Goal: Task Accomplishment & Management: Manage account settings

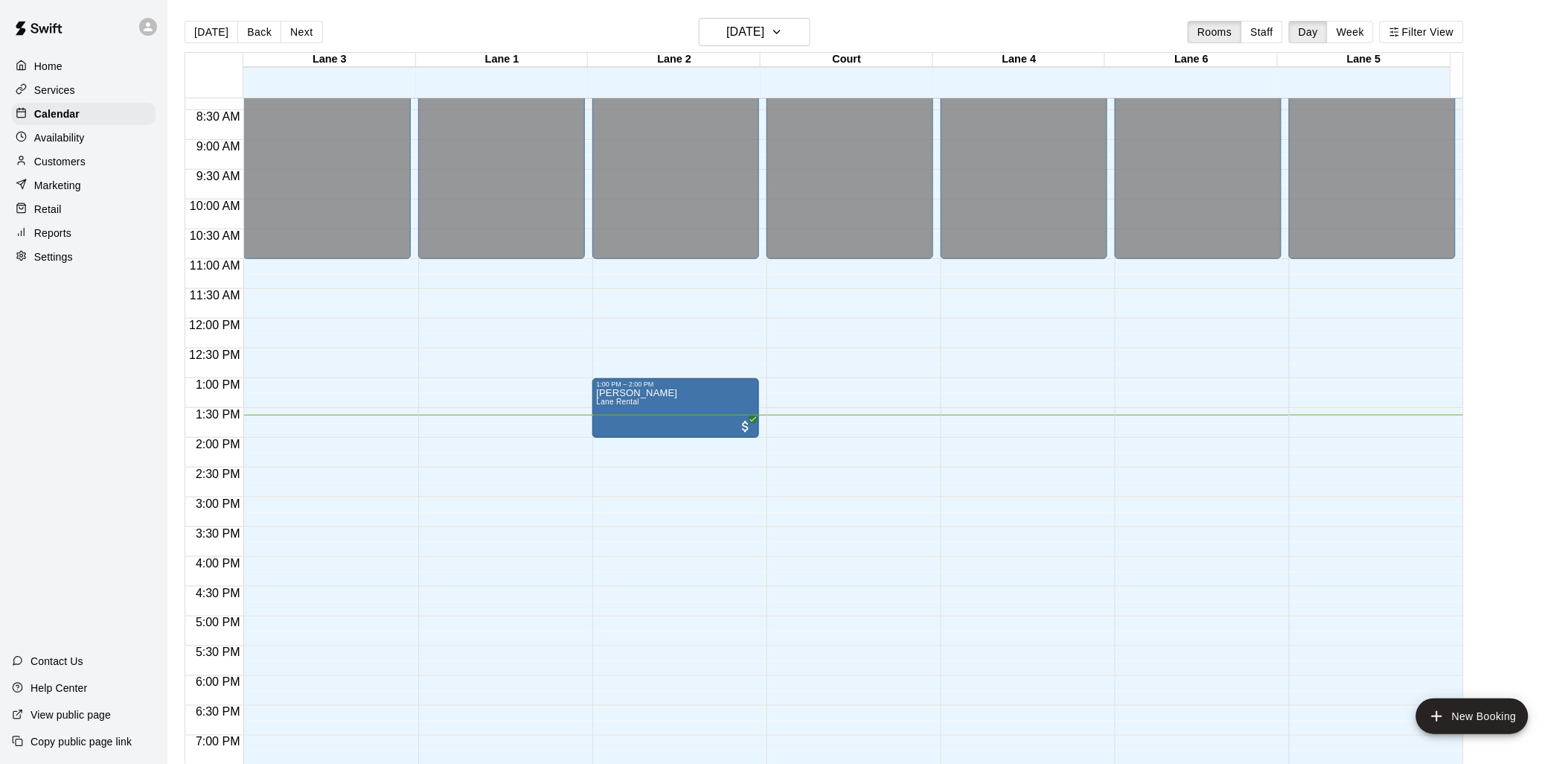
scroll to position [496, 0]
click at [741, 426] on span "All customers have paid" at bounding box center [745, 425] width 15 height 15
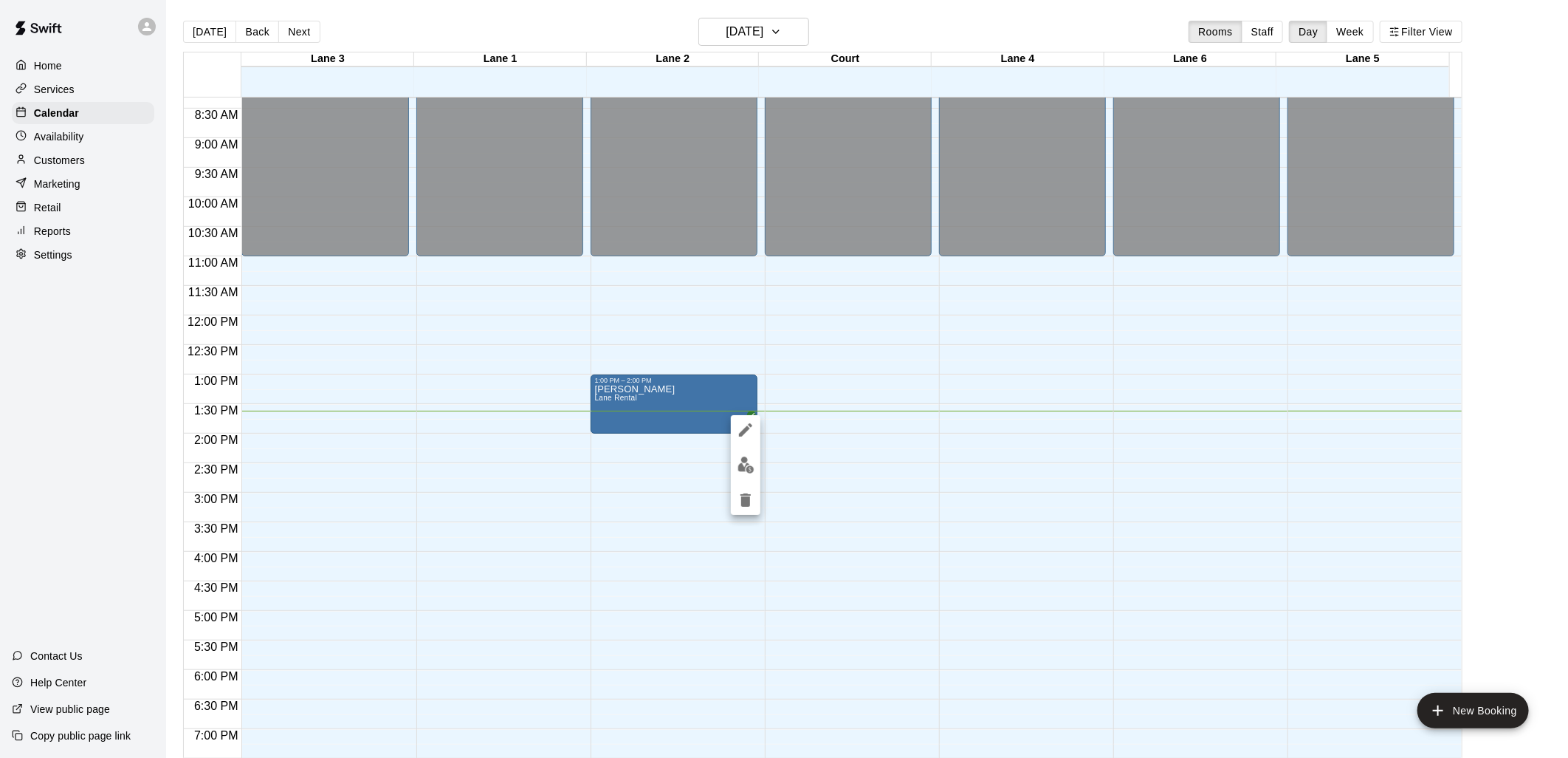
click at [682, 395] on div at bounding box center [784, 379] width 1568 height 758
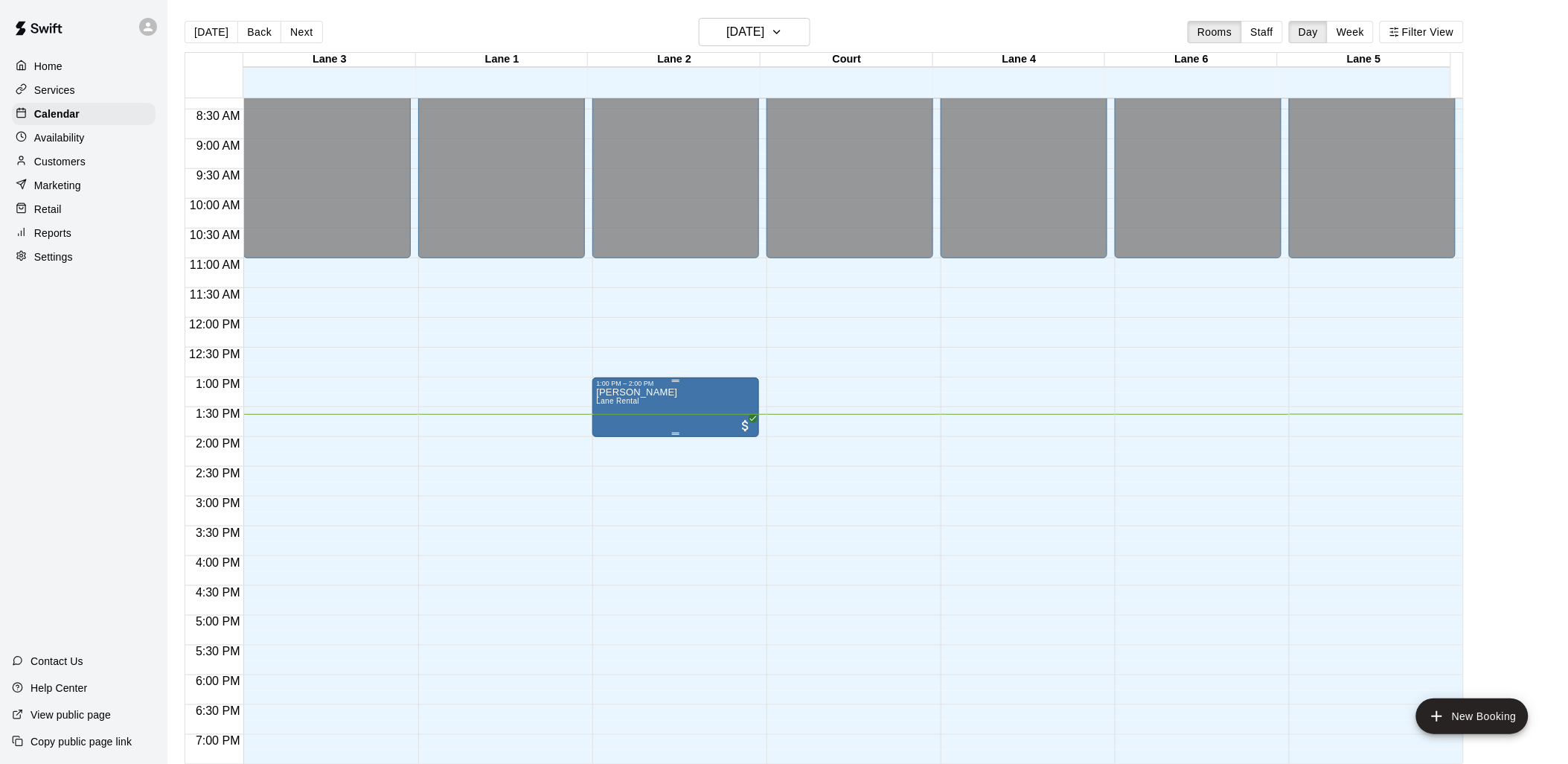
click at [633, 392] on p "Usmas Ghani" at bounding box center [637, 392] width 81 height 0
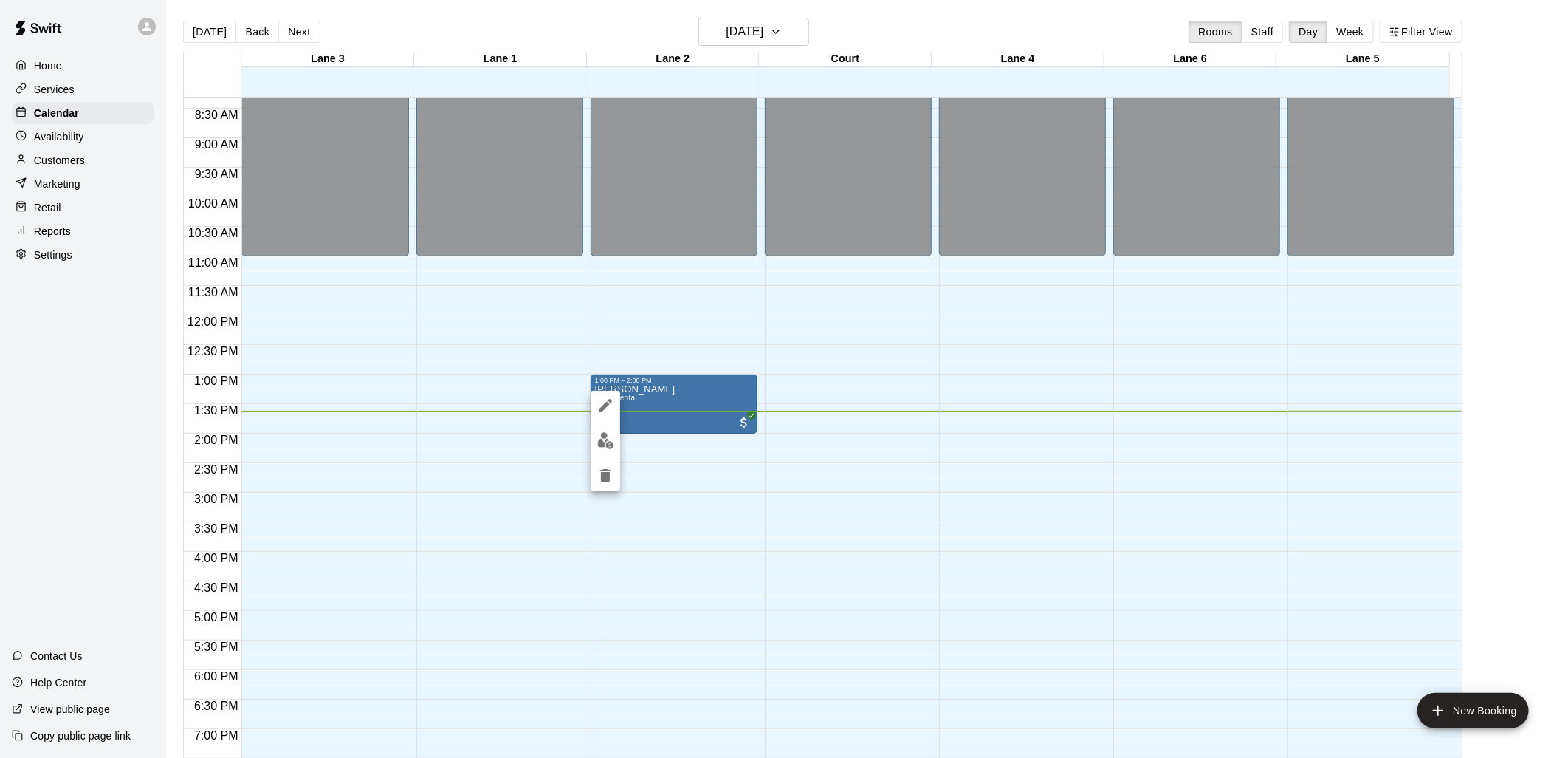
click at [652, 396] on div at bounding box center [784, 379] width 1568 height 758
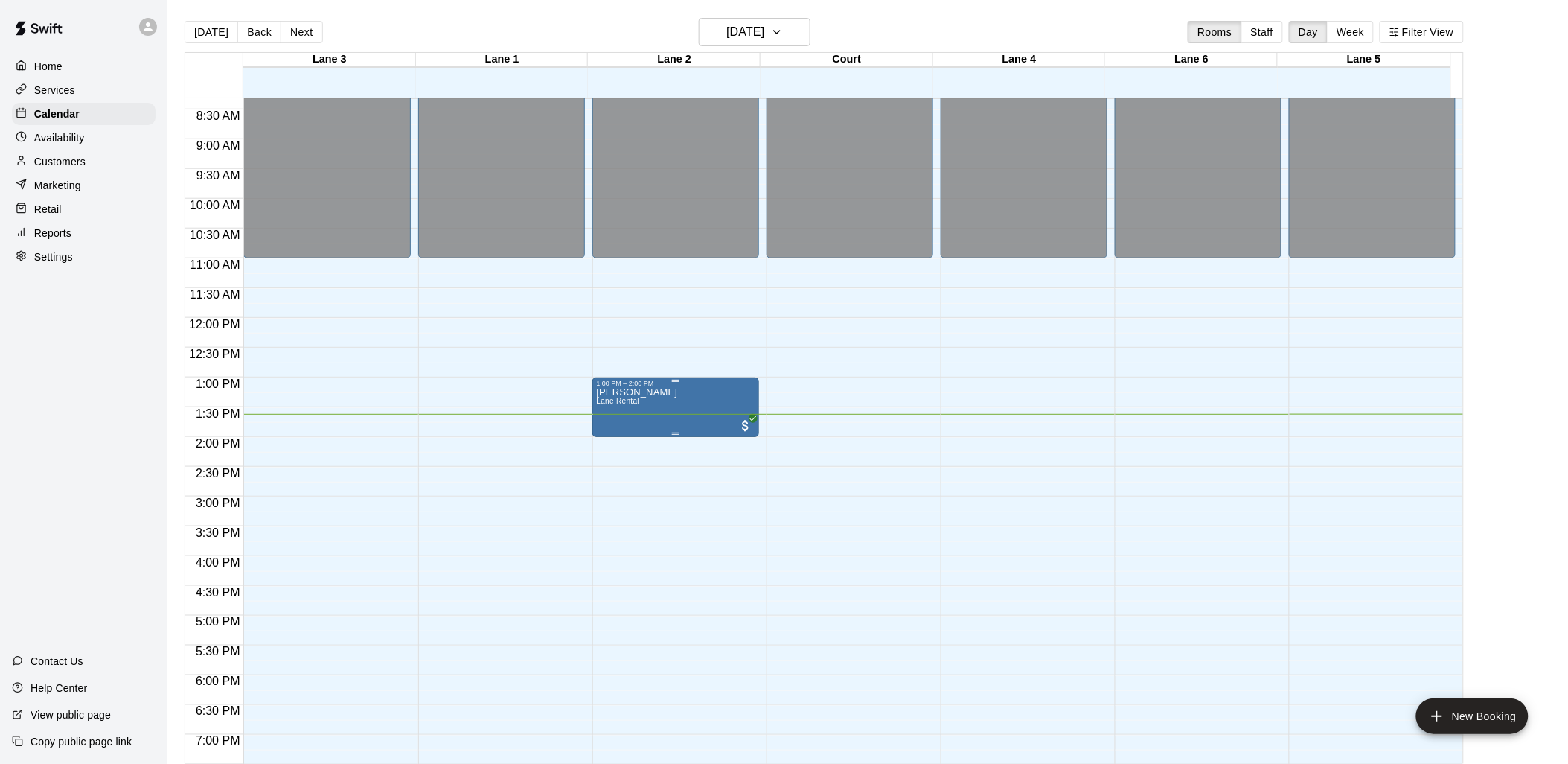
click at [647, 392] on p "Usmas Ghani" at bounding box center [637, 392] width 81 height 0
click at [642, 392] on p "Usmas Ghani" at bounding box center [637, 392] width 81 height 0
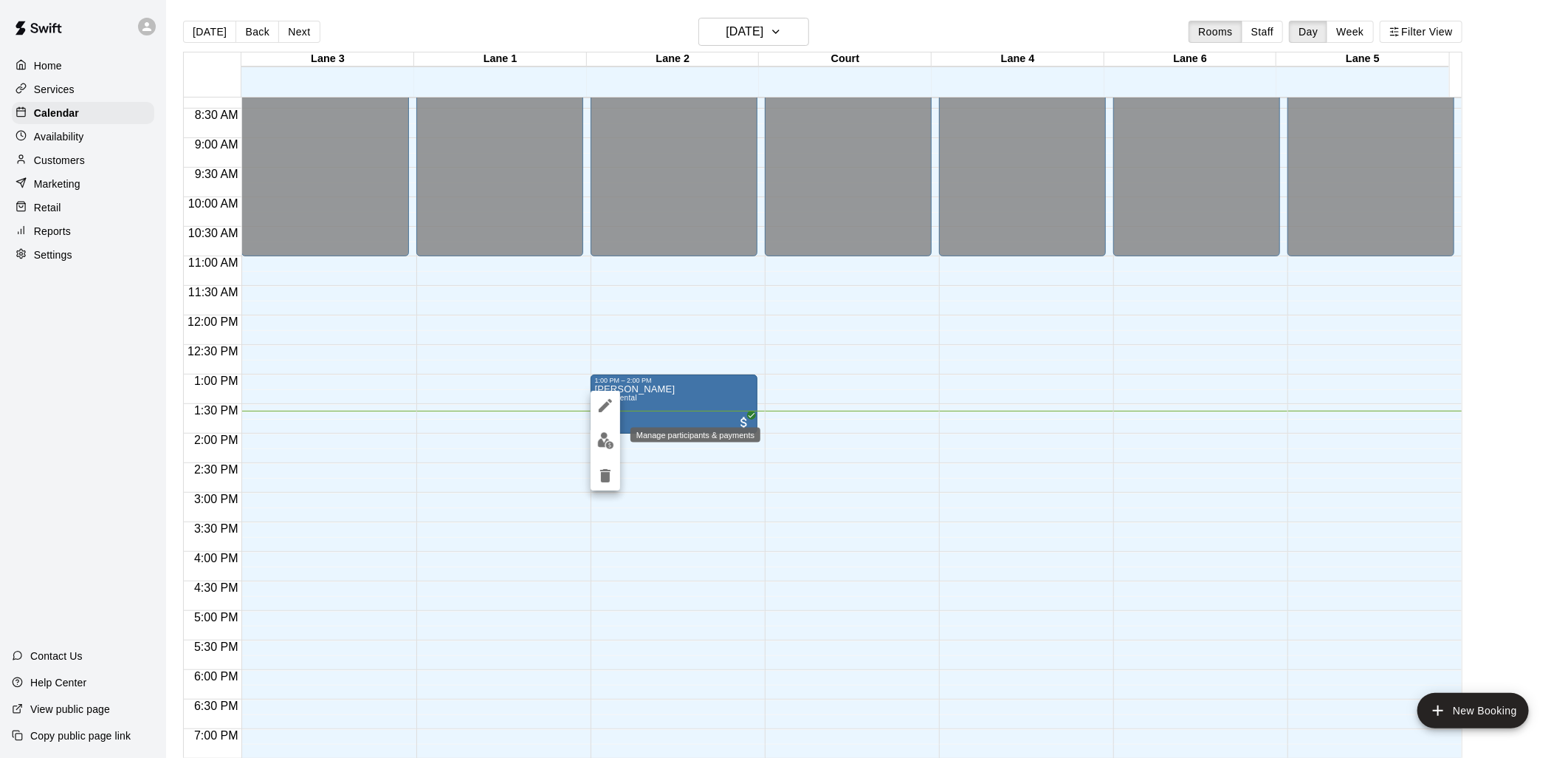
click at [607, 438] on img "edit" at bounding box center [605, 439] width 17 height 17
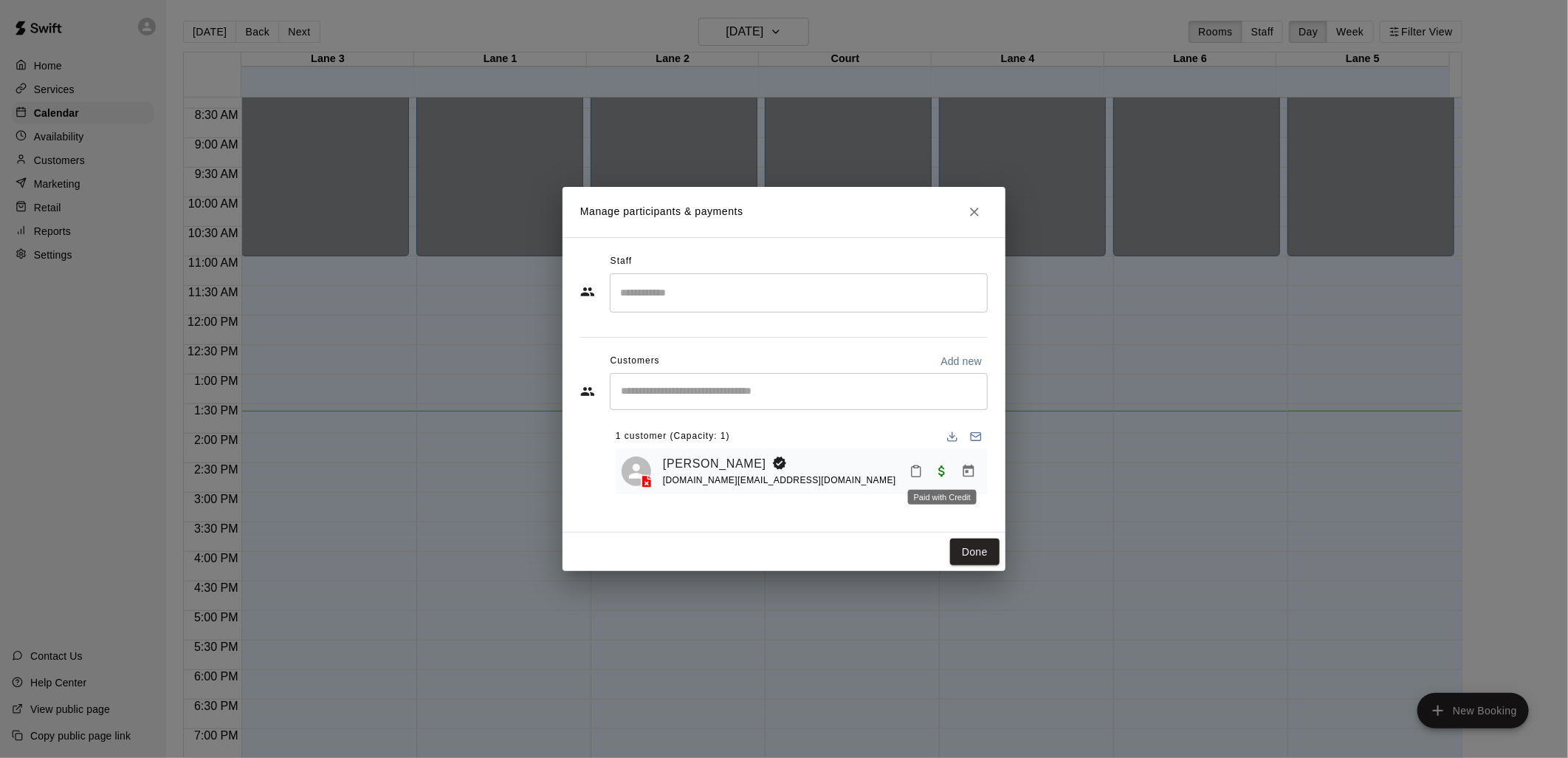
click at [943, 474] on span "Paid with Credit" at bounding box center [941, 470] width 26 height 13
click at [940, 470] on span "Paid with Credit" at bounding box center [941, 470] width 26 height 13
click at [967, 472] on icon "Manage bookings & payment" at bounding box center [968, 471] width 11 height 13
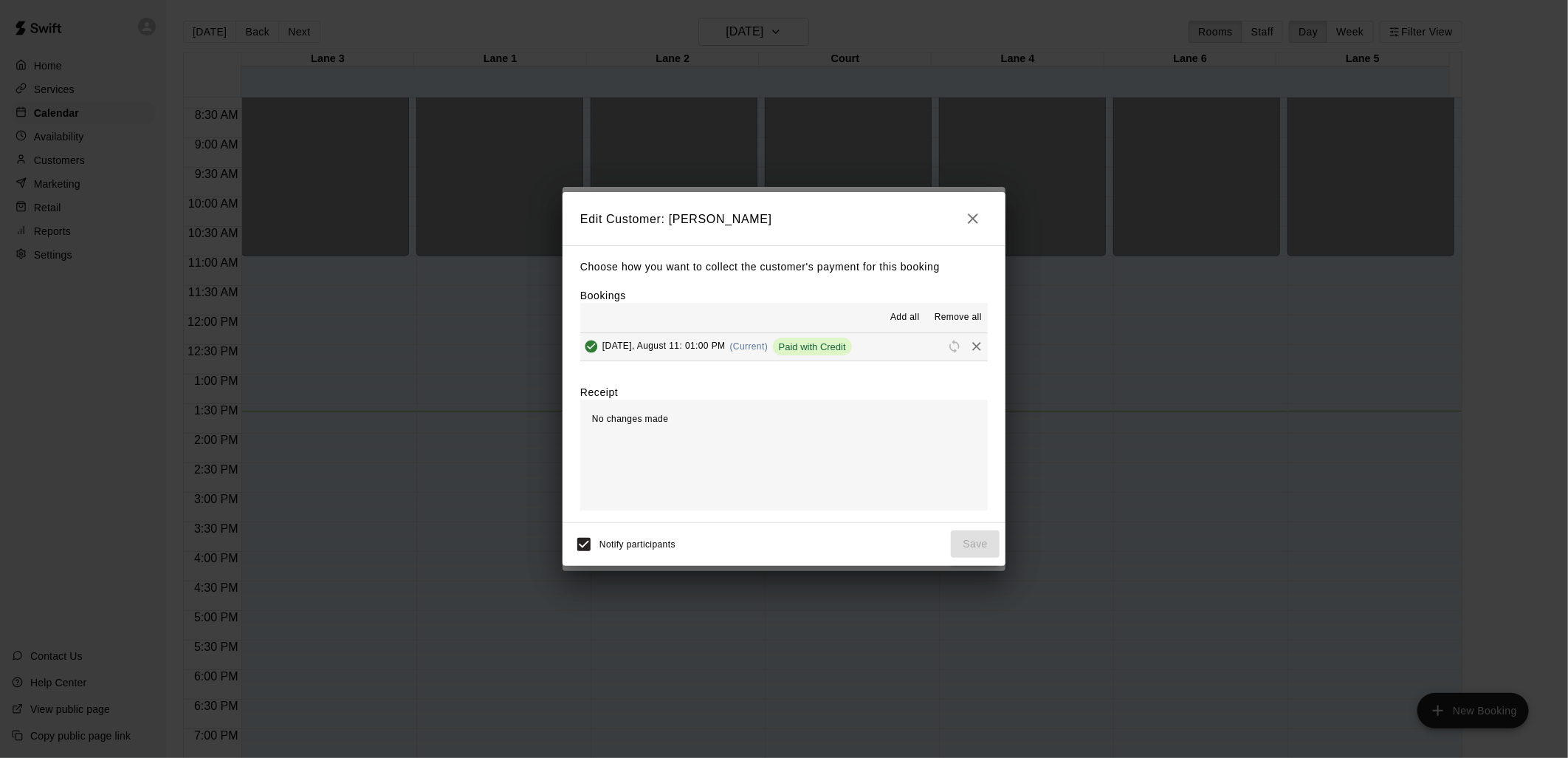
click at [968, 218] on icon "button" at bounding box center [973, 218] width 18 height 18
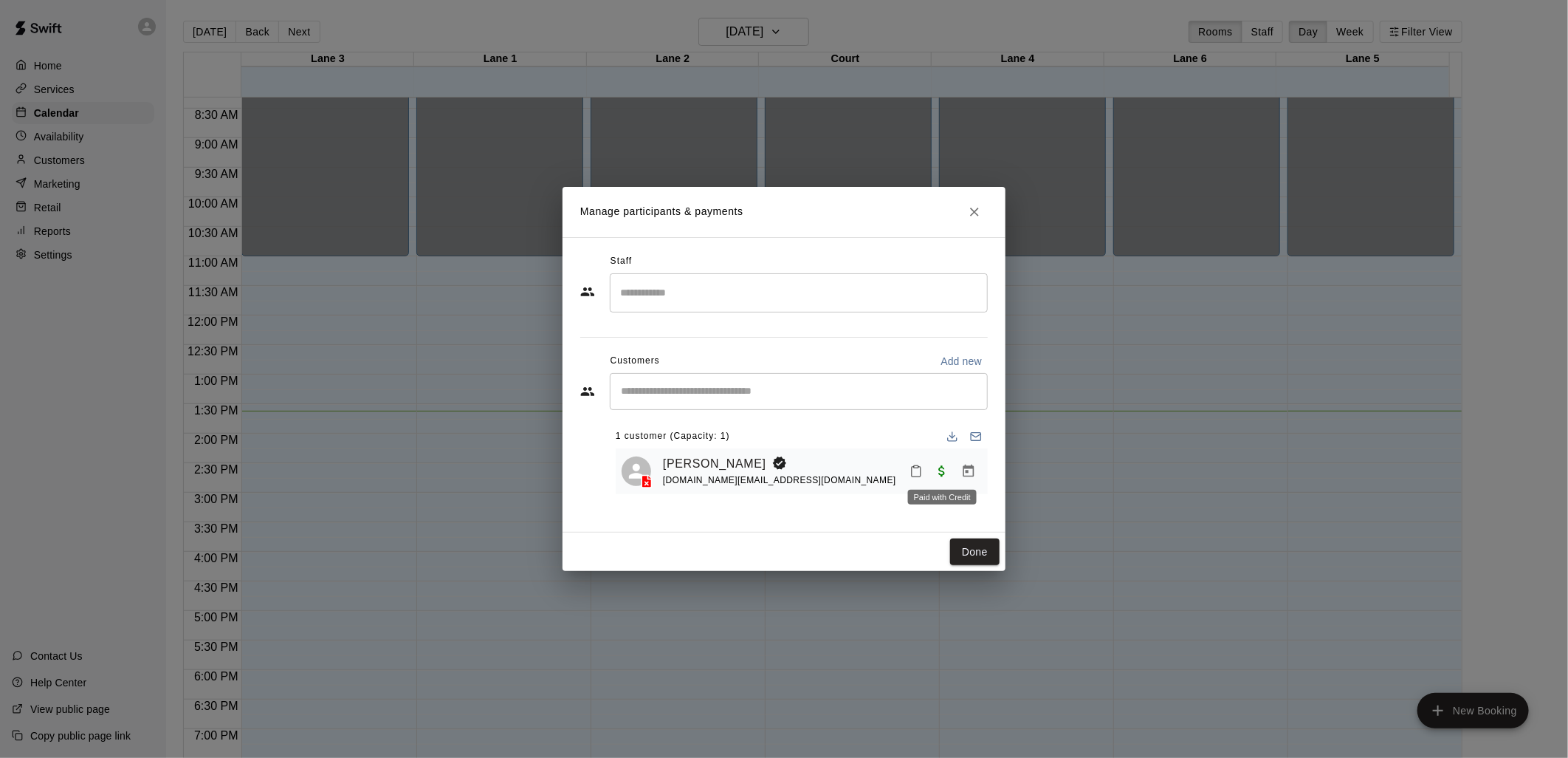
click at [944, 474] on span "Paid with Credit" at bounding box center [941, 470] width 26 height 13
click at [953, 474] on span "Paid with Credit" at bounding box center [941, 470] width 26 height 13
click at [974, 556] on button "Done" at bounding box center [974, 552] width 50 height 27
